Goal: Use online tool/utility: Utilize a website feature to perform a specific function

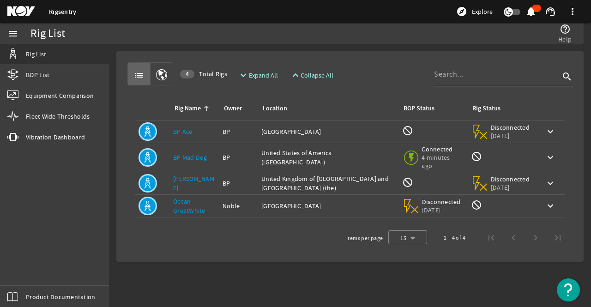
click at [186, 180] on link "[PERSON_NAME]" at bounding box center [193, 183] width 41 height 18
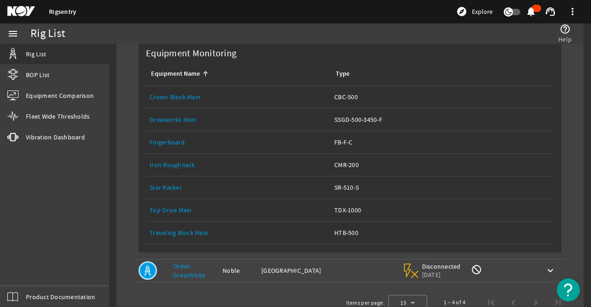
scroll to position [154, 0]
click at [170, 164] on link "Iron Roughneck" at bounding box center [173, 164] width 46 height 8
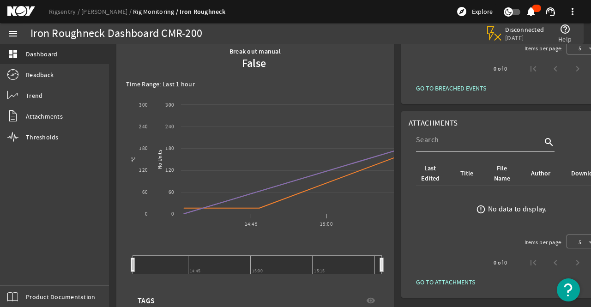
scroll to position [138, 0]
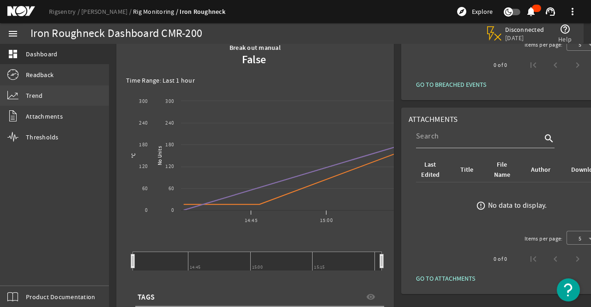
click at [31, 97] on span "Trend" at bounding box center [34, 95] width 17 height 9
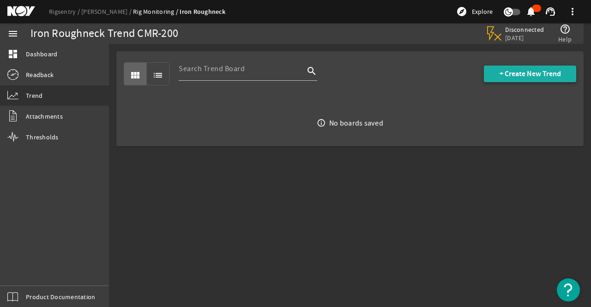
click at [501, 75] on span "+ Create New Trend" at bounding box center [529, 73] width 61 height 9
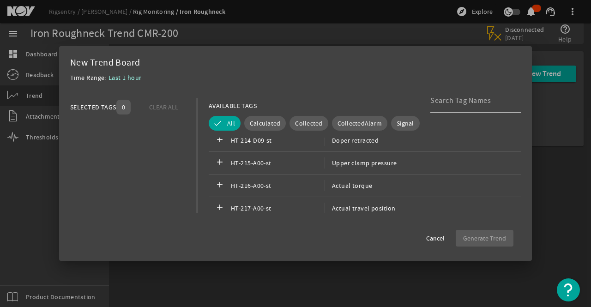
scroll to position [390, 0]
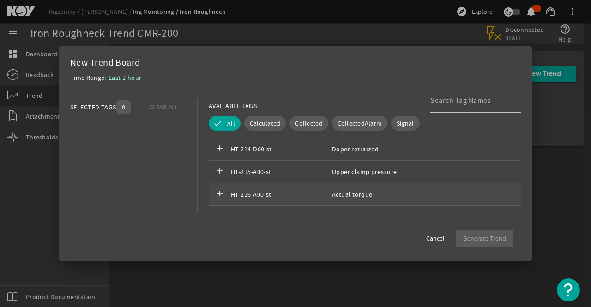
click at [261, 193] on span "HT-216-A00-st" at bounding box center [278, 194] width 94 height 11
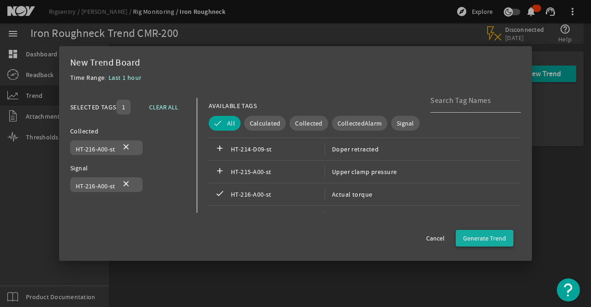
click at [494, 239] on span "Generate Trend" at bounding box center [484, 238] width 43 height 9
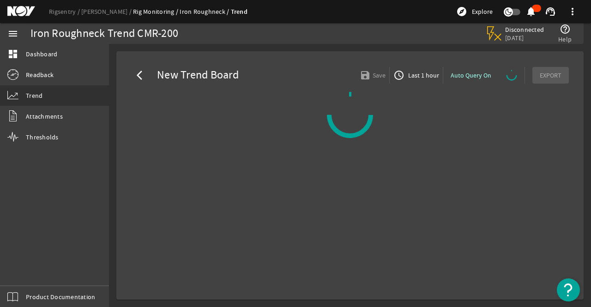
select select "ALL"
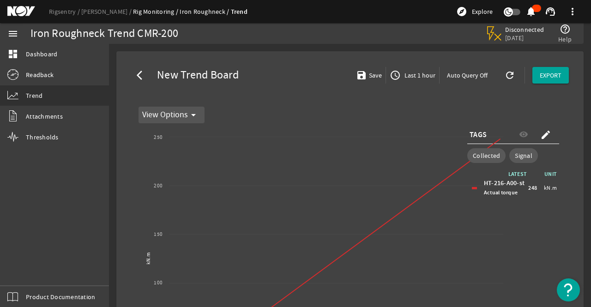
click at [192, 114] on mat-icon "arrow_drop_down" at bounding box center [193, 114] width 11 height 11
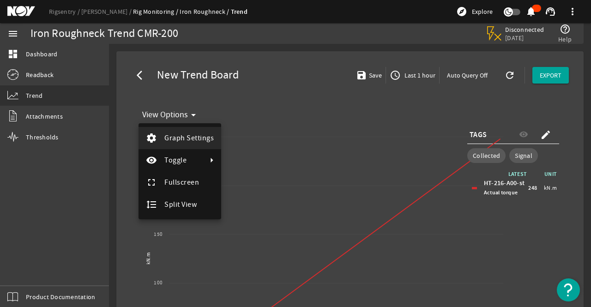
click at [192, 136] on span "Graph Settings" at bounding box center [188, 137] width 49 height 9
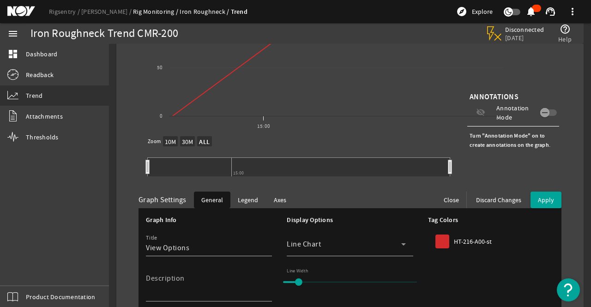
scroll to position [244, 0]
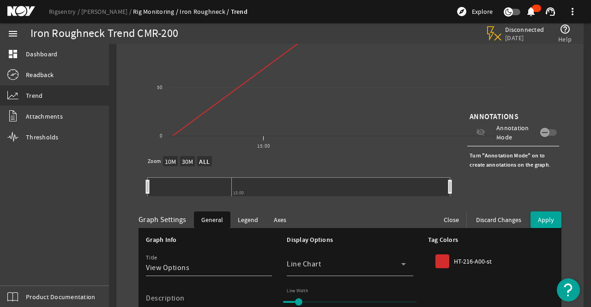
click at [28, 10] on mat-icon at bounding box center [28, 11] width 42 height 11
